Goal: Information Seeking & Learning: Learn about a topic

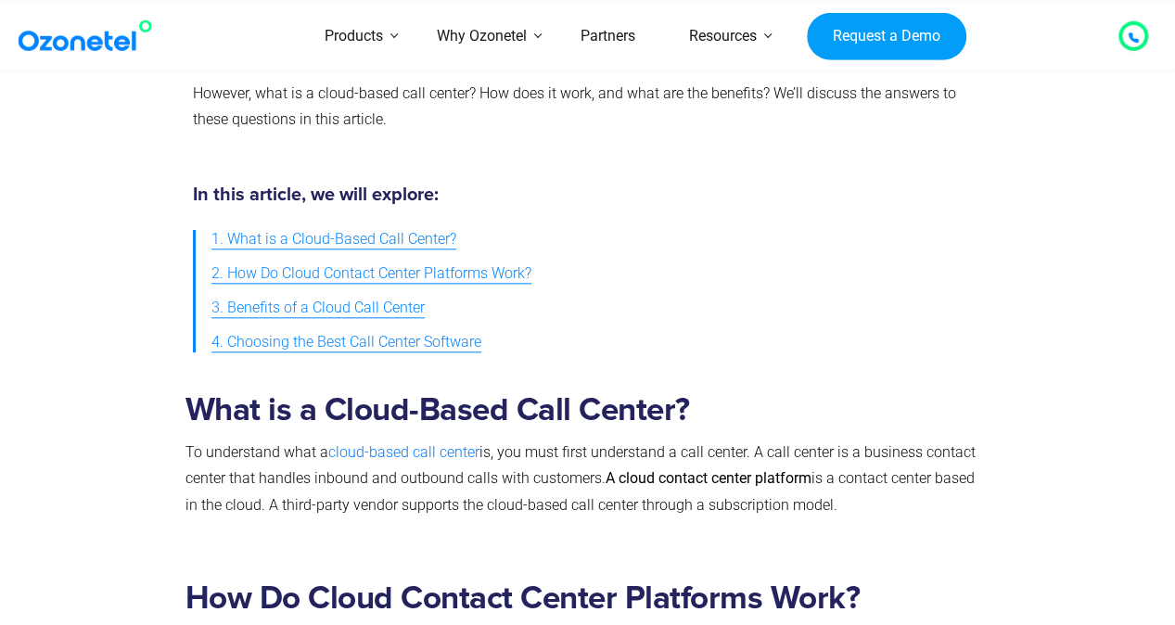
scroll to position [803, 0]
click at [342, 225] on span "1. What is a Cloud-Based Call Center?" at bounding box center [333, 238] width 245 height 27
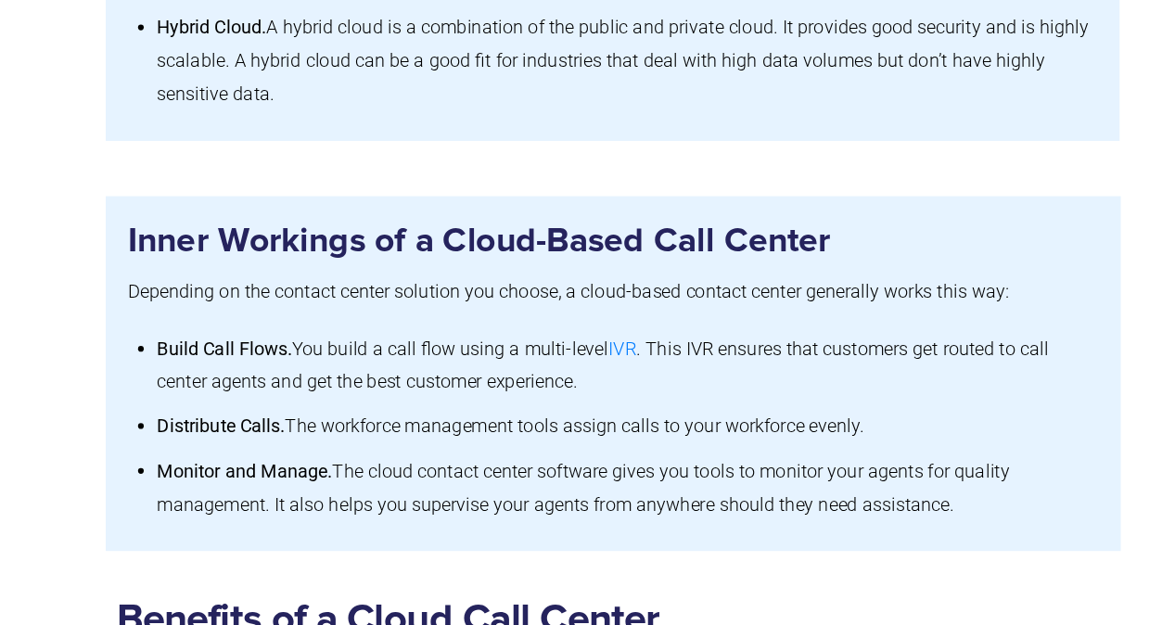
scroll to position [1799, 0]
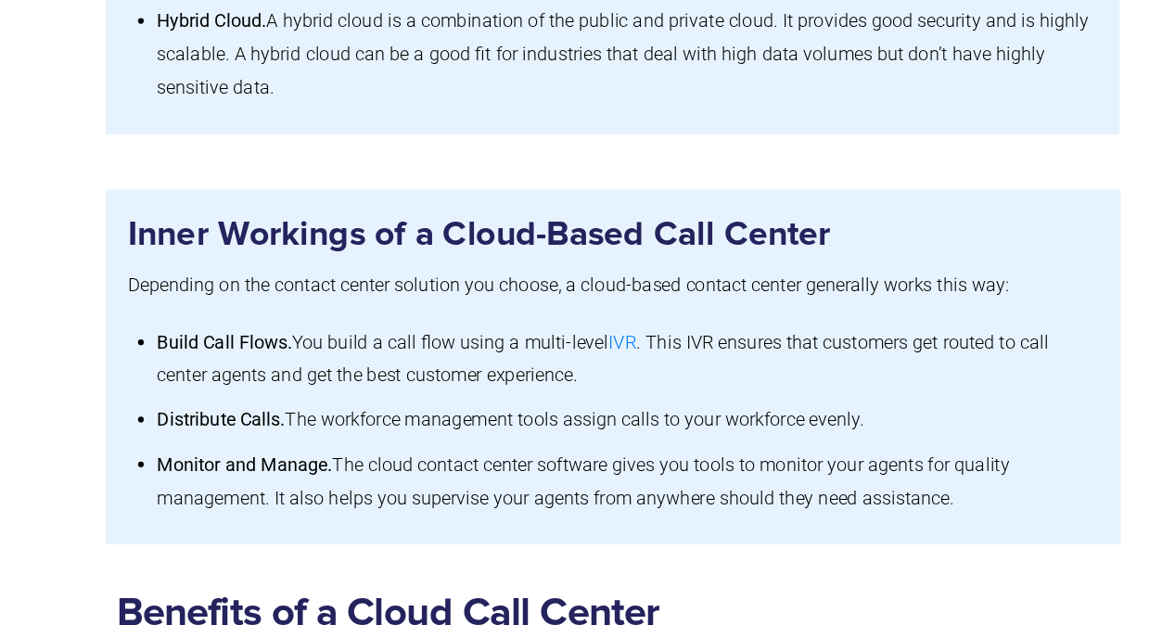
click at [447, 379] on li "Build Call Flows. You build a call flow using a multi-level IVR . This IVR ensu…" at bounding box center [597, 410] width 758 height 63
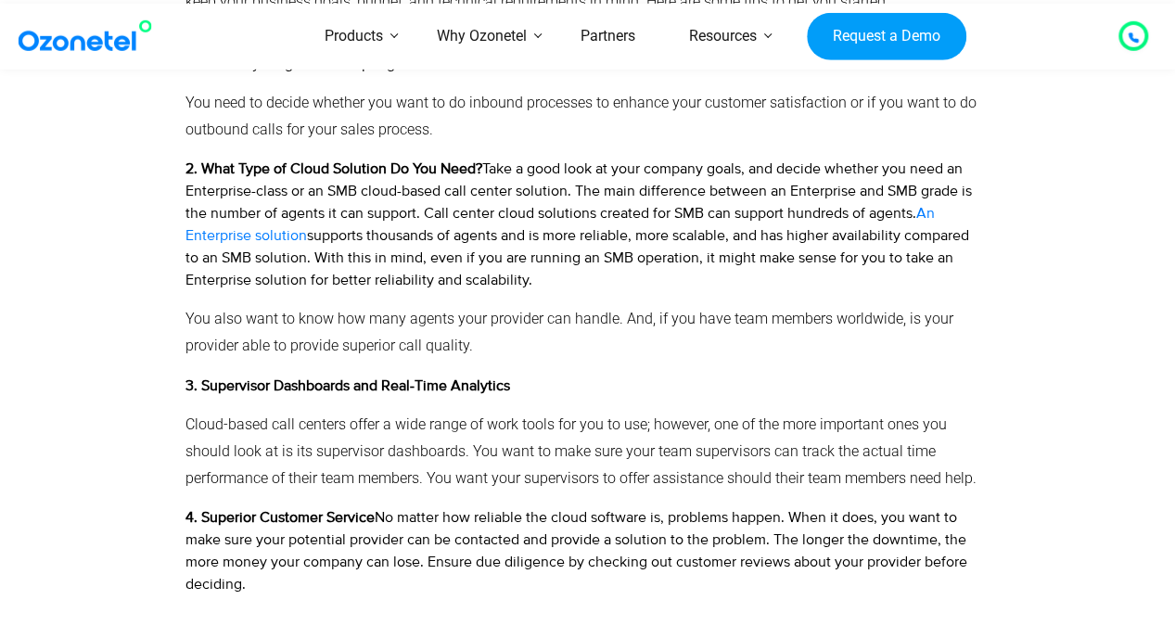
scroll to position [4006, 0]
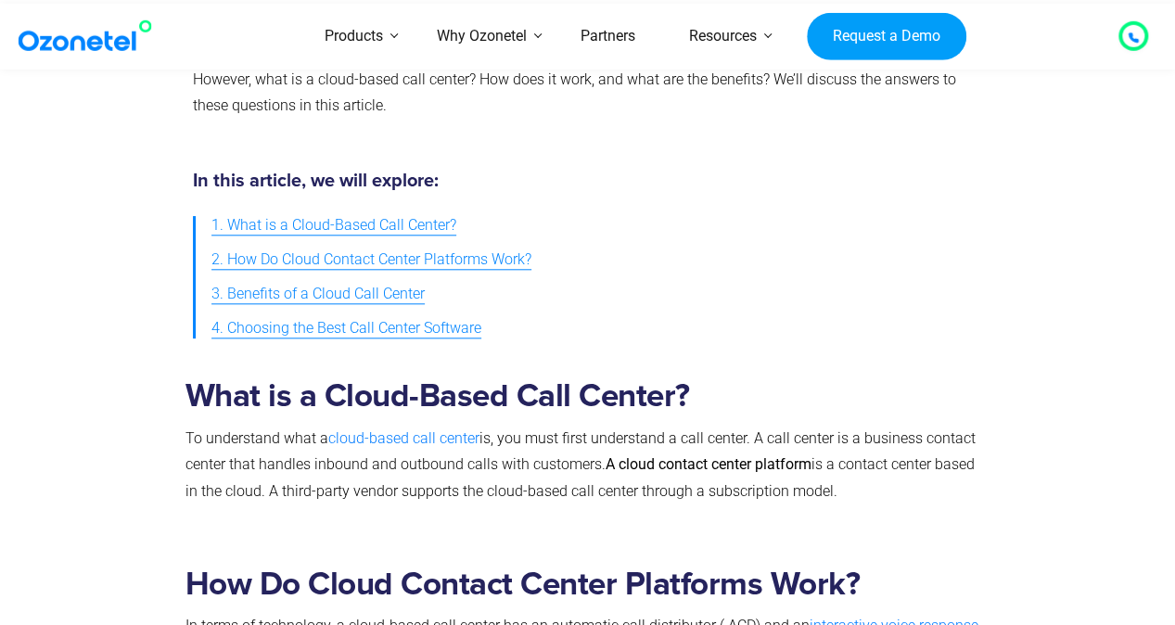
scroll to position [803, 0]
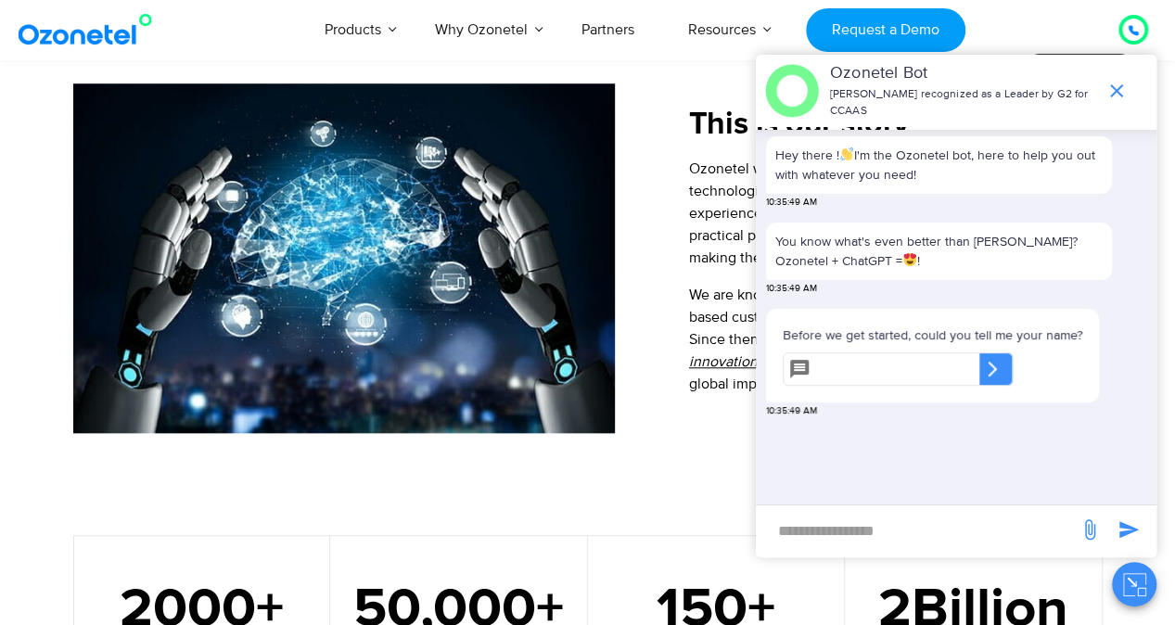
scroll to position [696, 0]
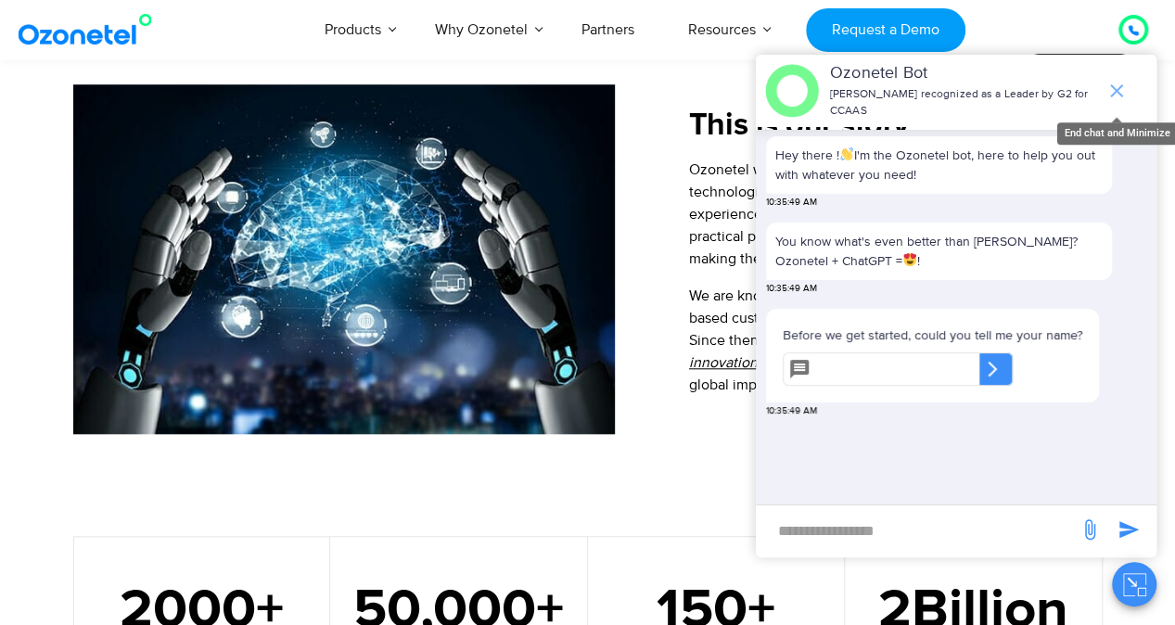
click at [1119, 92] on icon "end chat or minimize" at bounding box center [1116, 91] width 22 height 22
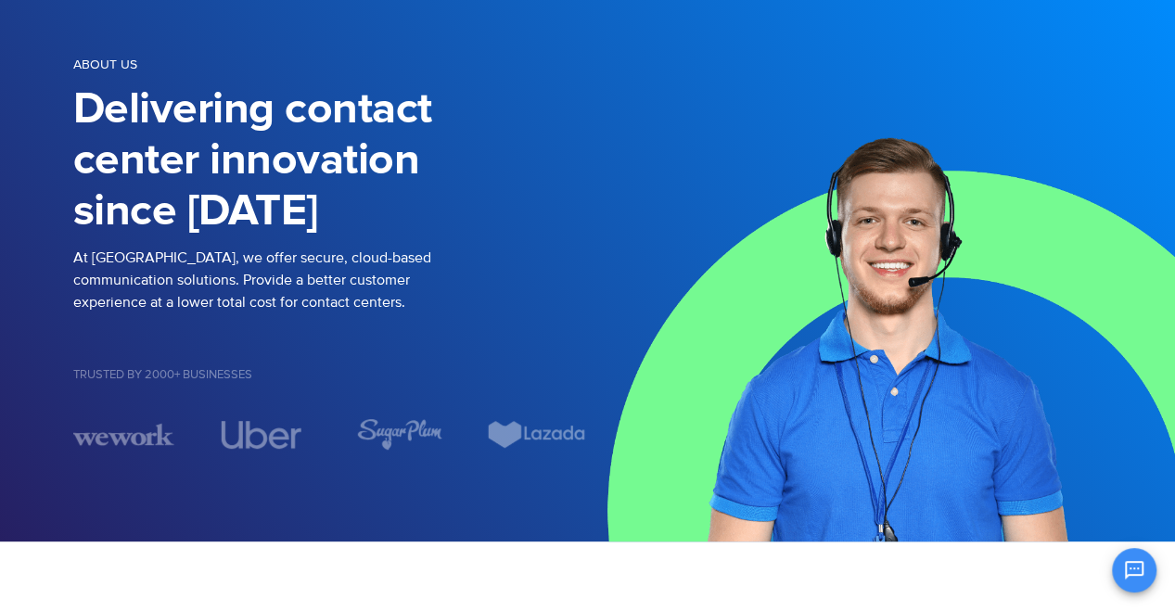
scroll to position [138, 0]
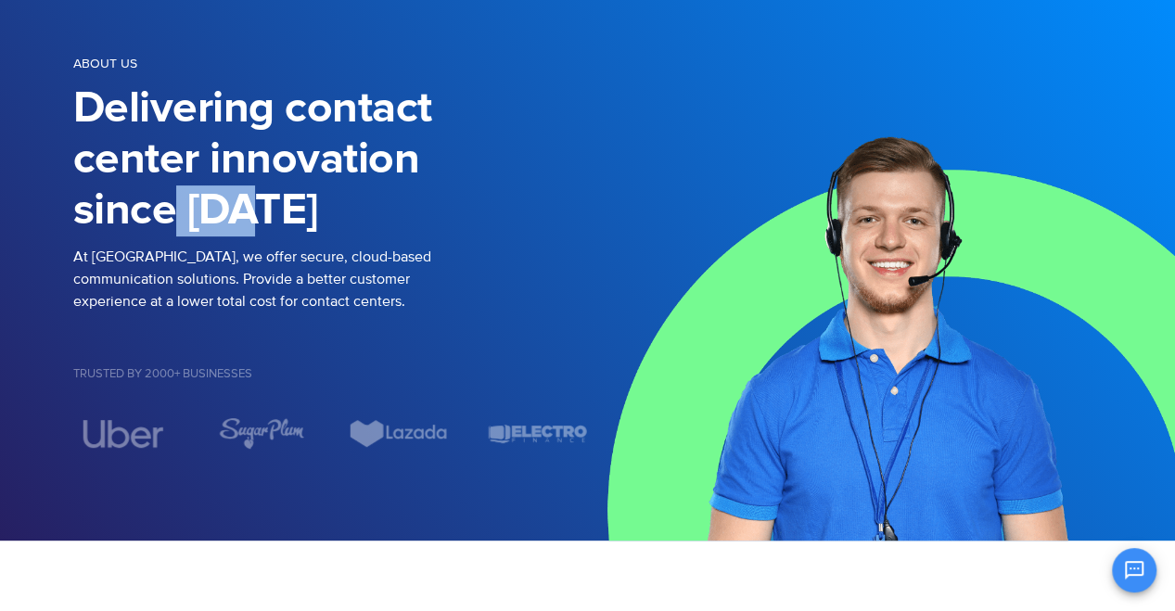
drag, startPoint x: 176, startPoint y: 200, endPoint x: 277, endPoint y: 199, distance: 101.1
click at [277, 199] on h1 "Delivering contact center innovation since [DATE]" at bounding box center [330, 159] width 515 height 153
click at [346, 205] on h1 "Delivering contact center innovation since [DATE]" at bounding box center [330, 159] width 515 height 153
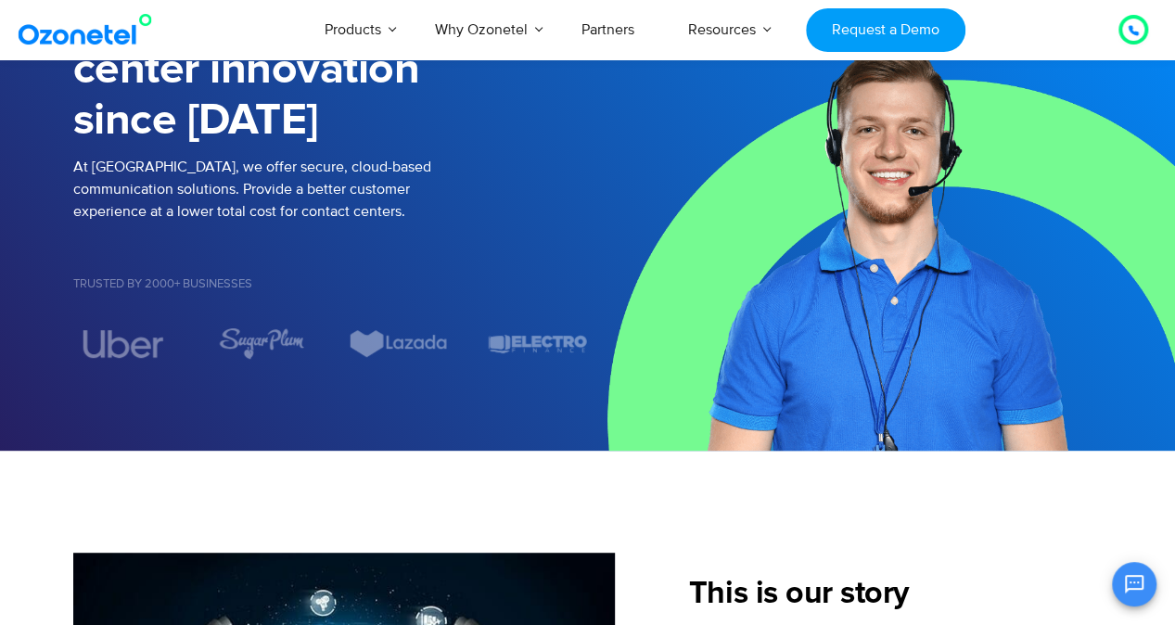
scroll to position [227, 0]
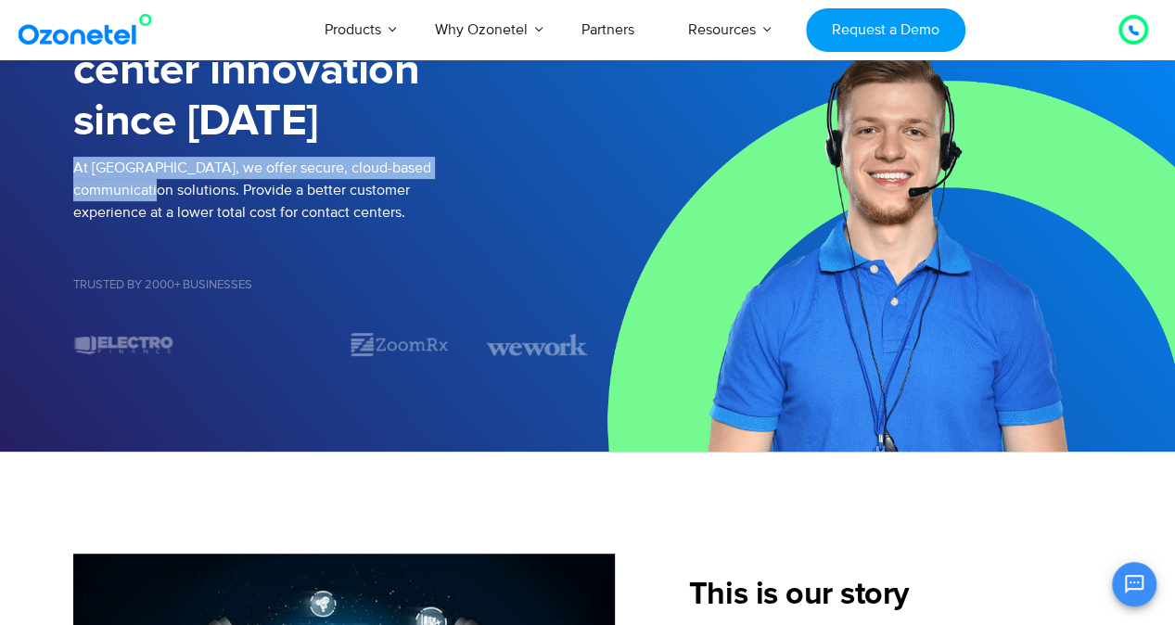
drag, startPoint x: 76, startPoint y: 168, endPoint x: 110, endPoint y: 181, distance: 36.7
click at [110, 181] on p "At [GEOGRAPHIC_DATA], we offer secure, cloud-based communication solutions. Pro…" at bounding box center [330, 190] width 515 height 67
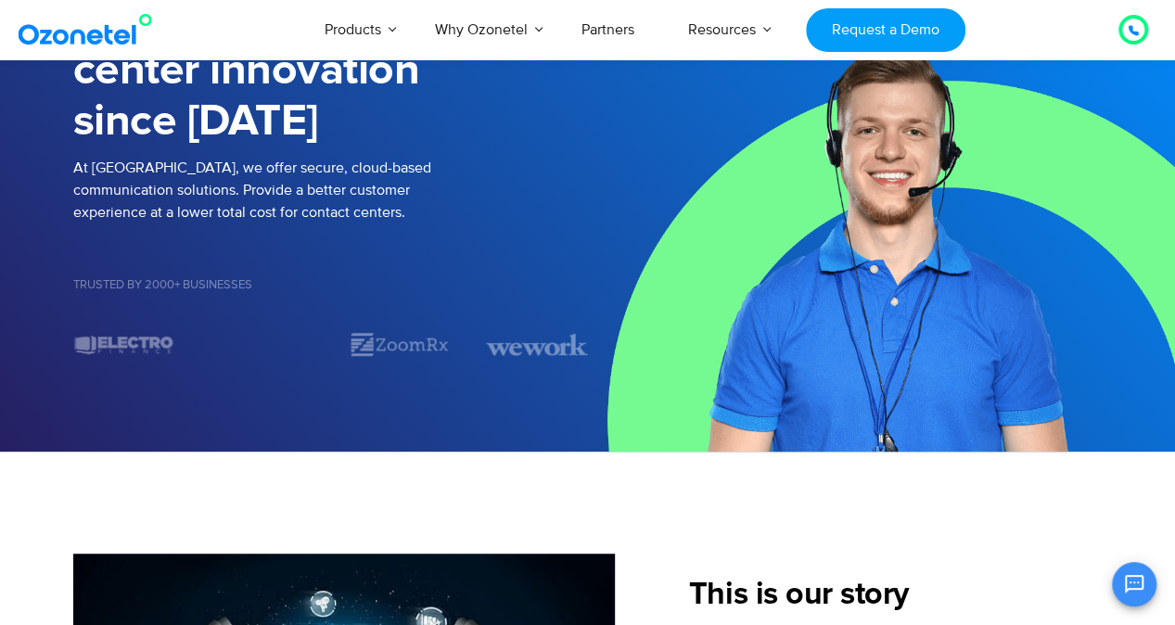
click at [195, 305] on div "Trusted by 2000+ Businesses" at bounding box center [330, 288] width 515 height 82
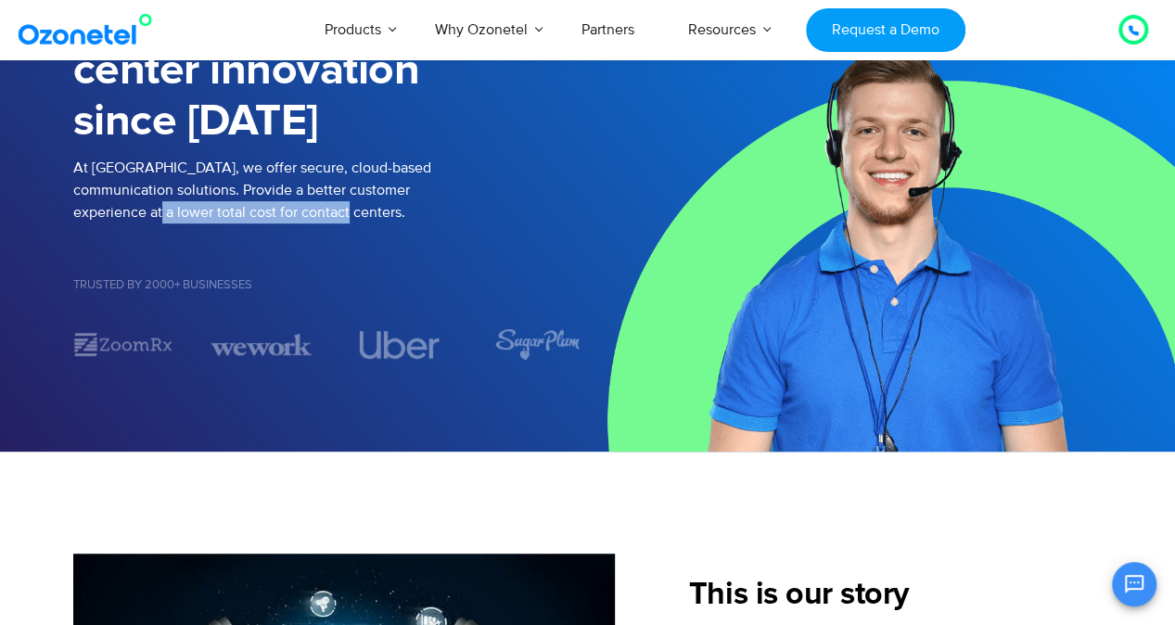
drag, startPoint x: 74, startPoint y: 205, endPoint x: 284, endPoint y: 220, distance: 210.1
click at [284, 220] on p "At [GEOGRAPHIC_DATA], we offer secure, cloud-based communication solutions. Pro…" at bounding box center [330, 190] width 515 height 67
click at [303, 270] on div "Trusted by 2000+ Businesses" at bounding box center [330, 288] width 515 height 82
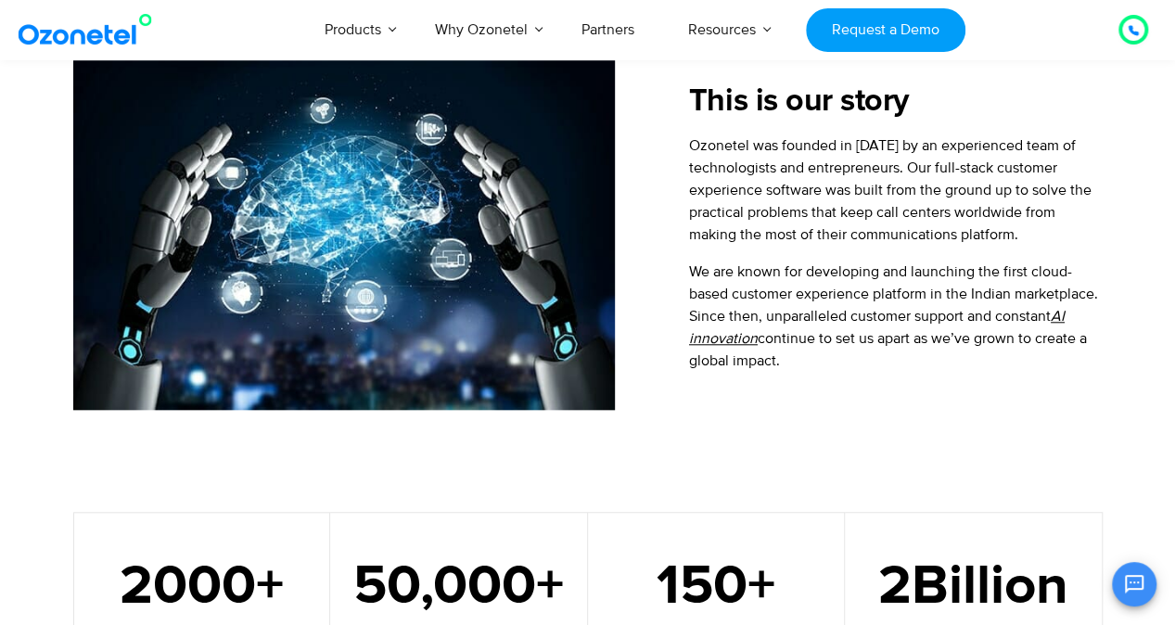
scroll to position [719, 0]
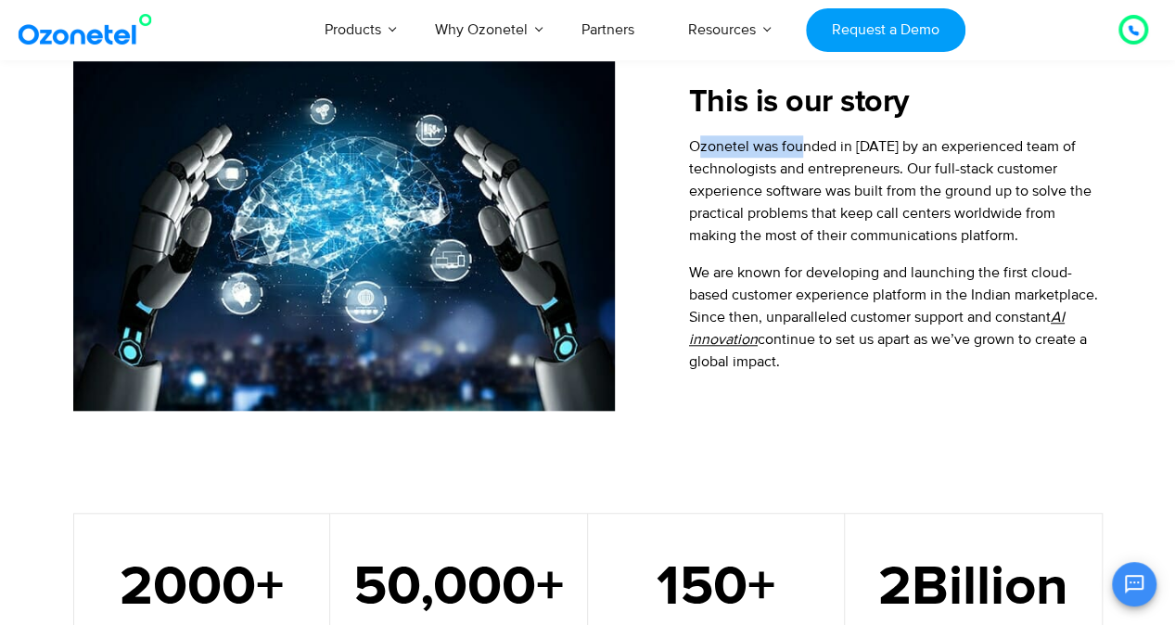
drag, startPoint x: 694, startPoint y: 141, endPoint x: 801, endPoint y: 140, distance: 106.6
click at [801, 140] on p "Ozonetel was founded in [DATE] by an experienced team of technologists and entr…" at bounding box center [895, 190] width 413 height 111
drag, startPoint x: 680, startPoint y: 141, endPoint x: 792, endPoint y: 363, distance: 249.2
click at [792, 363] on div "This is our story Ozonetel was founded in [DATE] by an experienced team of tech…" at bounding box center [858, 236] width 487 height 350
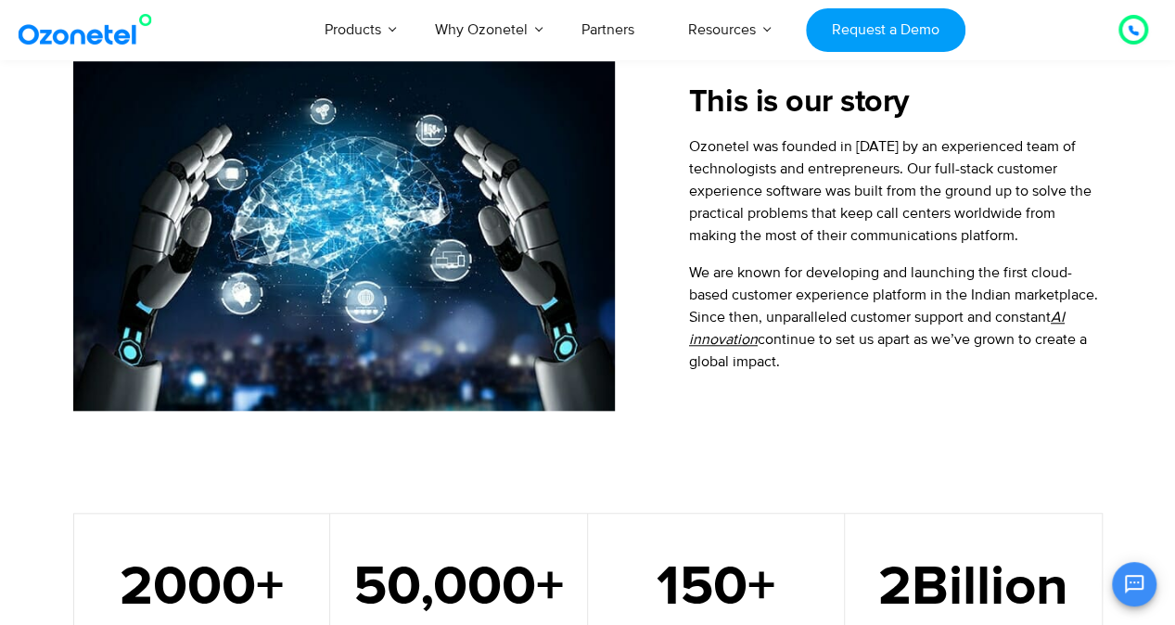
click at [658, 444] on section "2000 + Enterprise Clients 50,000 + Agents 150 + Countries 2 Billion Calls" at bounding box center [587, 553] width 1175 height 285
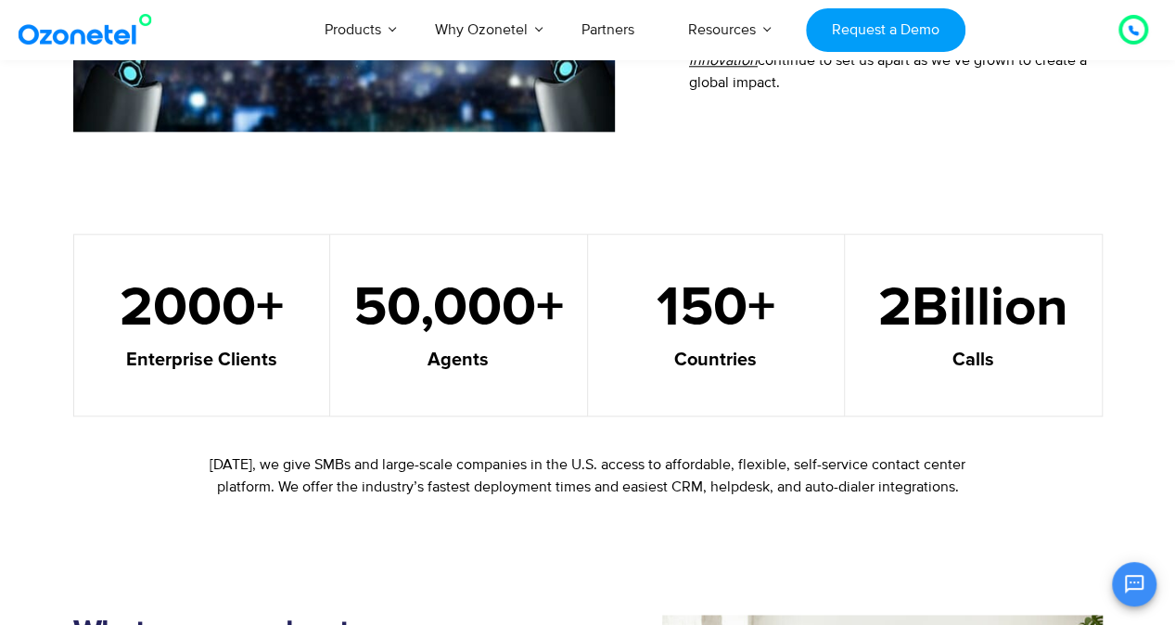
scroll to position [999, 0]
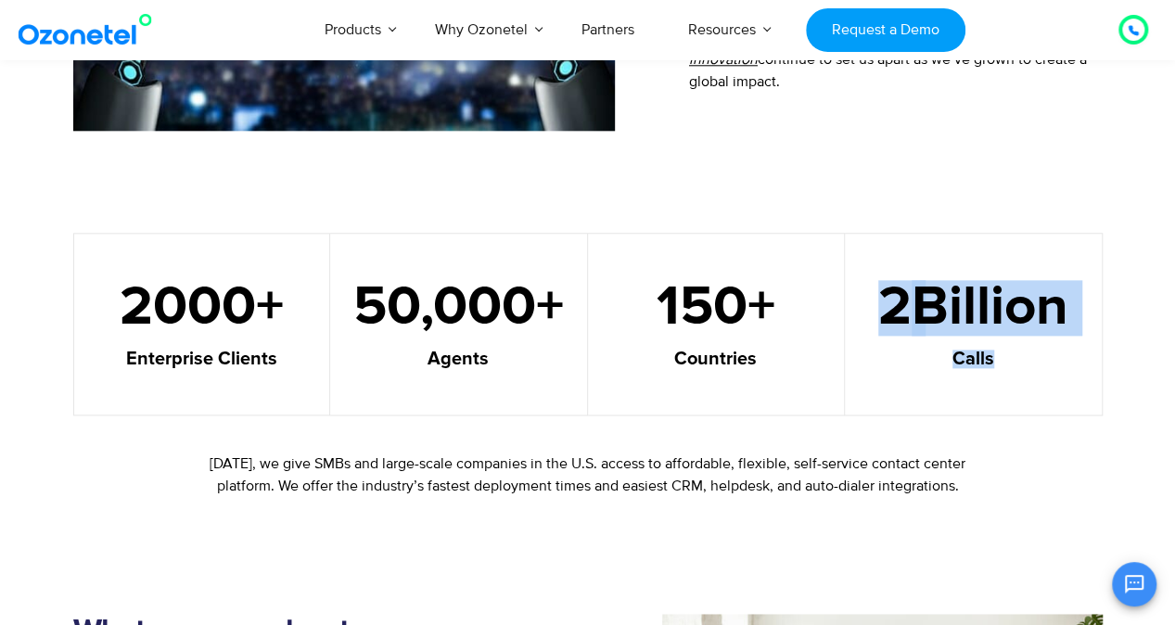
drag, startPoint x: 865, startPoint y: 281, endPoint x: 1025, endPoint y: 376, distance: 186.2
click at [1025, 376] on div "2 Billion Calls" at bounding box center [974, 324] width 258 height 183
